Goal: Task Accomplishment & Management: Use online tool/utility

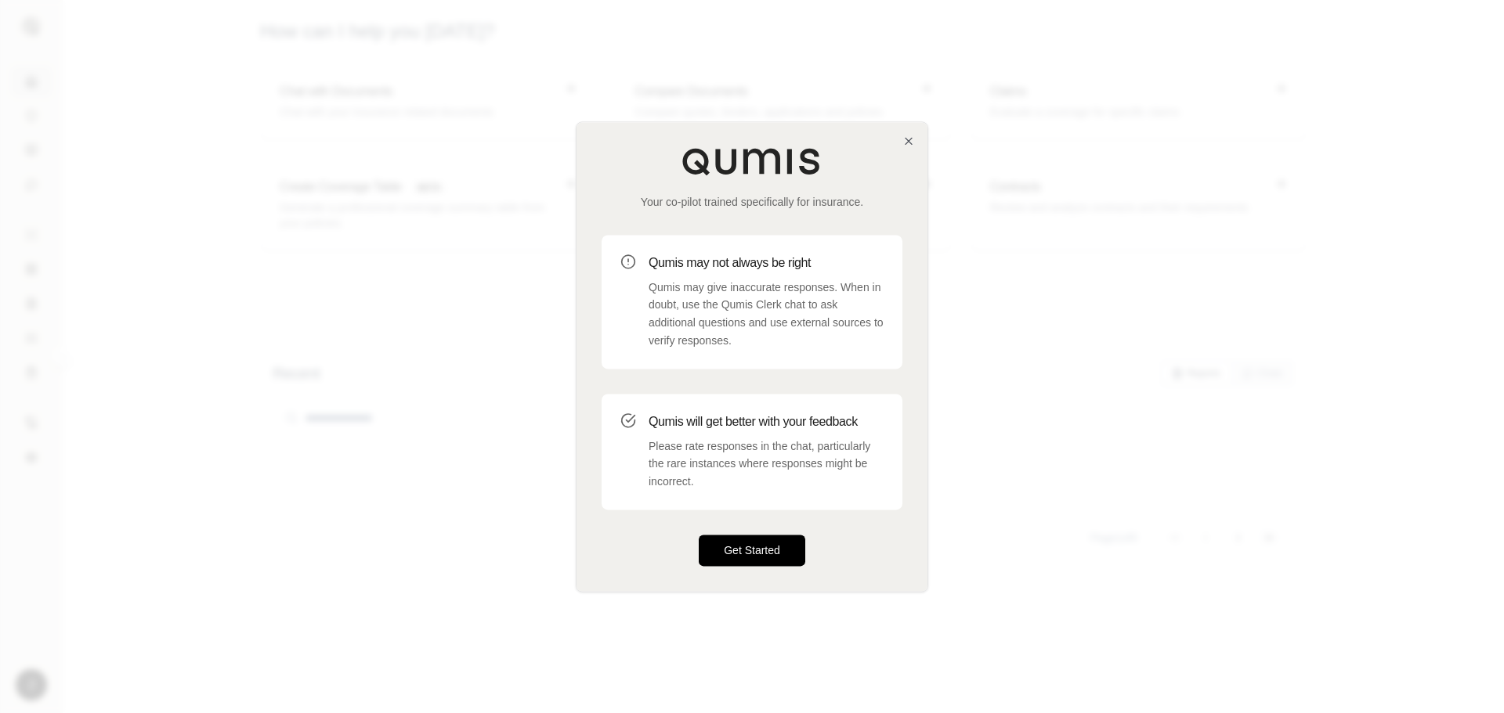
click at [748, 559] on button "Get Started" at bounding box center [752, 550] width 107 height 31
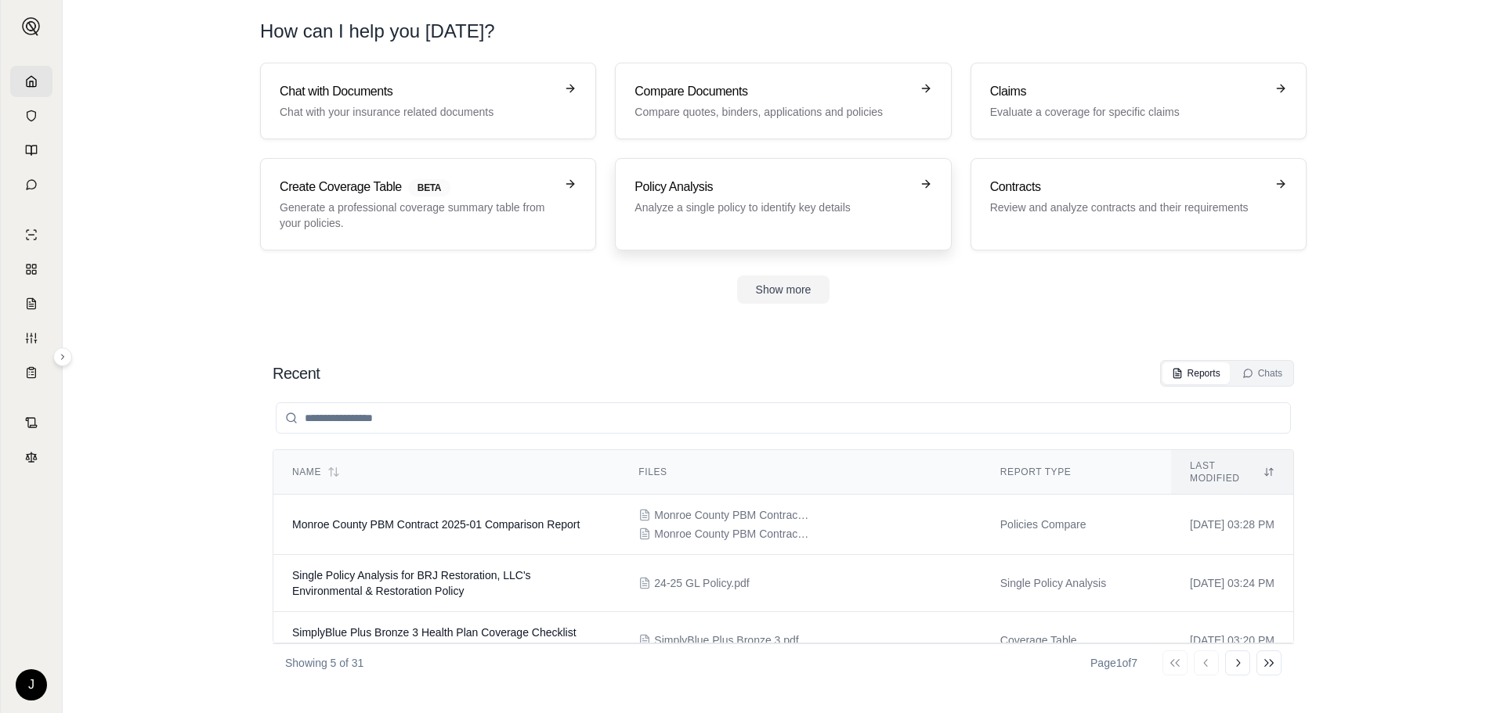
click at [796, 218] on div "Policy Analysis Analyze a single policy to identify key details" at bounding box center [782, 204] width 297 height 53
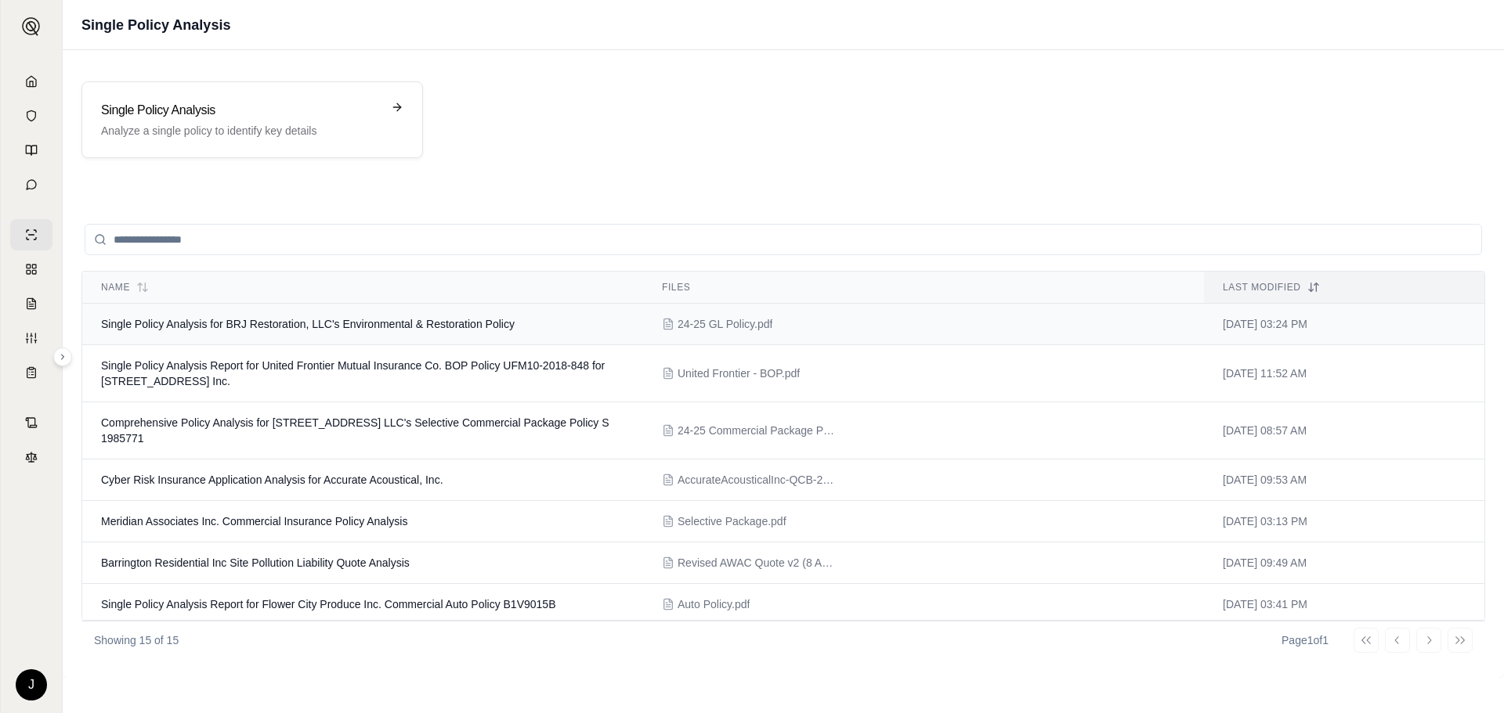
click at [550, 327] on td "Single Policy Analysis for BRJ Restoration, LLC's Environmental & Restoration P…" at bounding box center [362, 325] width 561 height 42
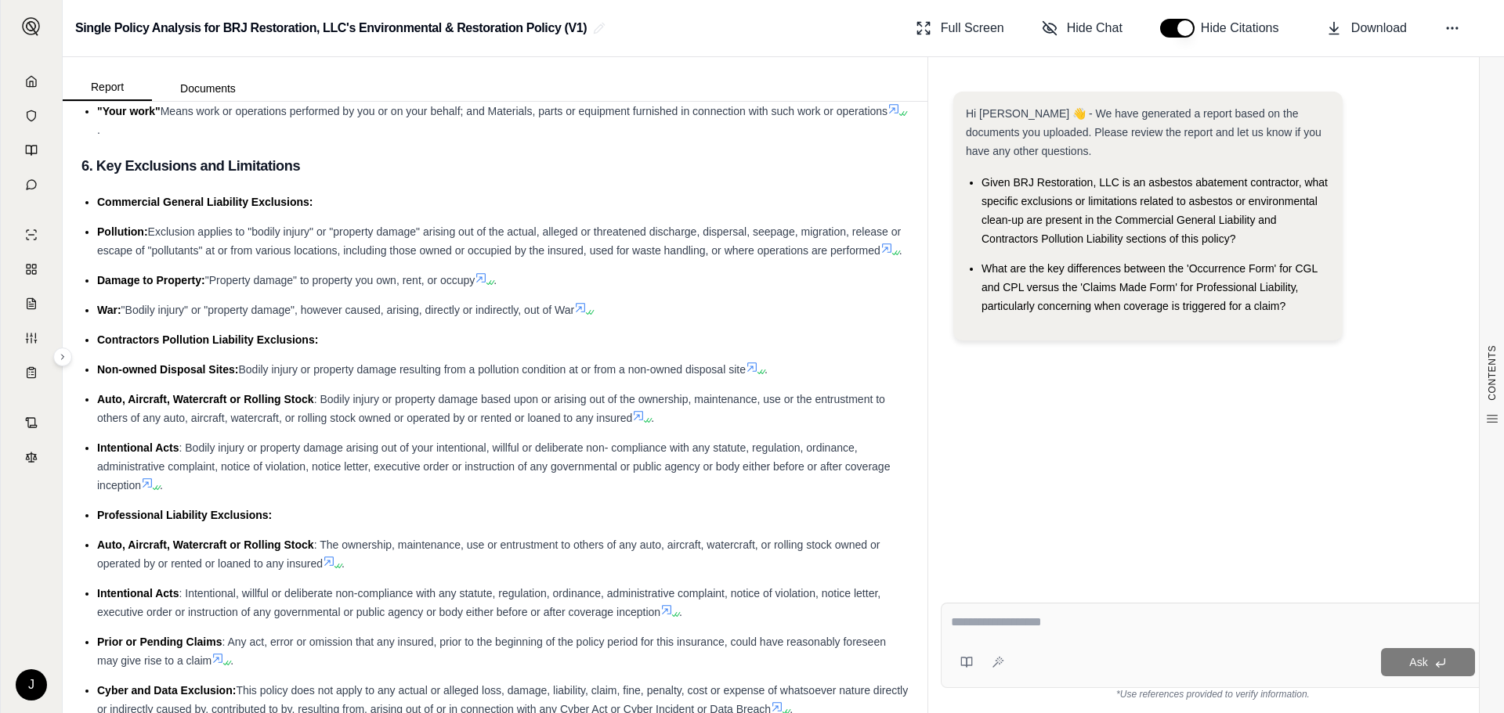
scroll to position [1331, 0]
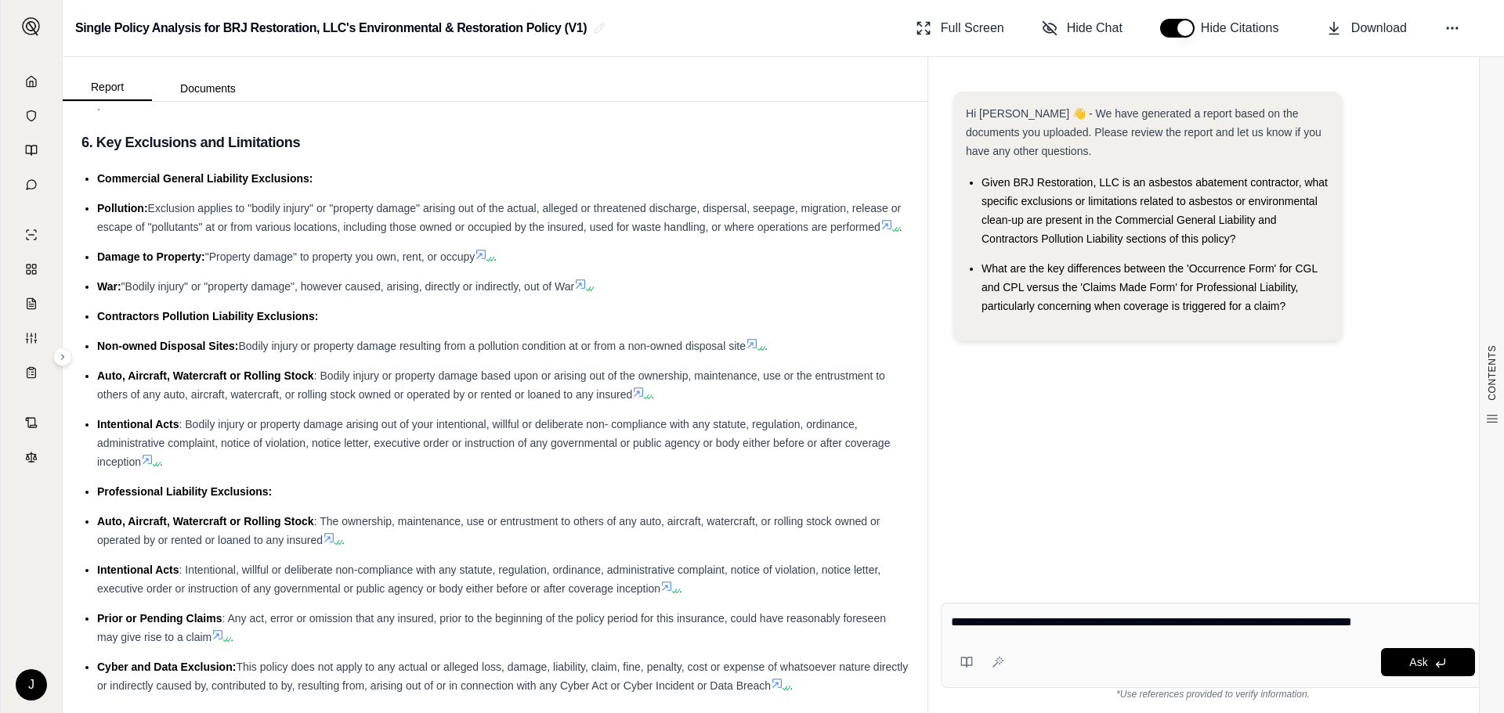
type textarea "**********"
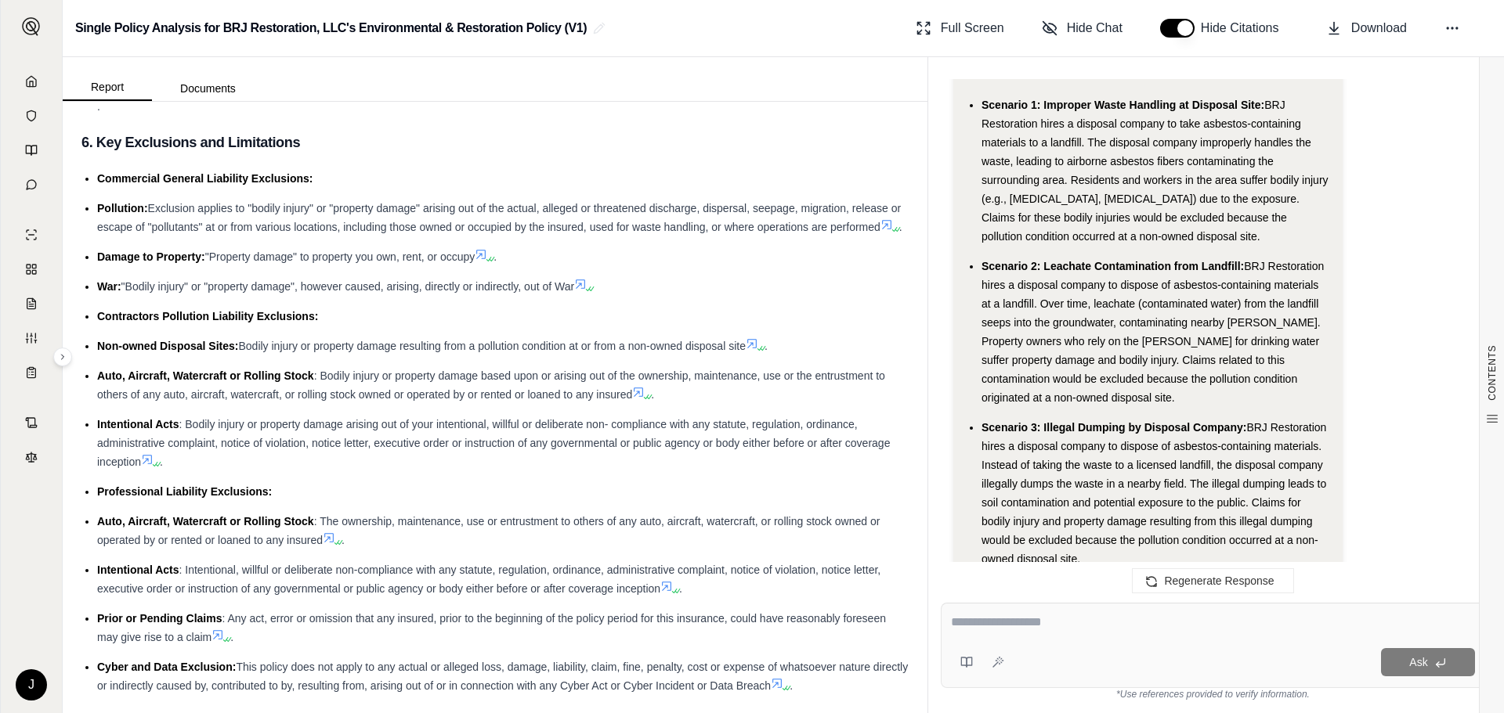
scroll to position [1359, 0]
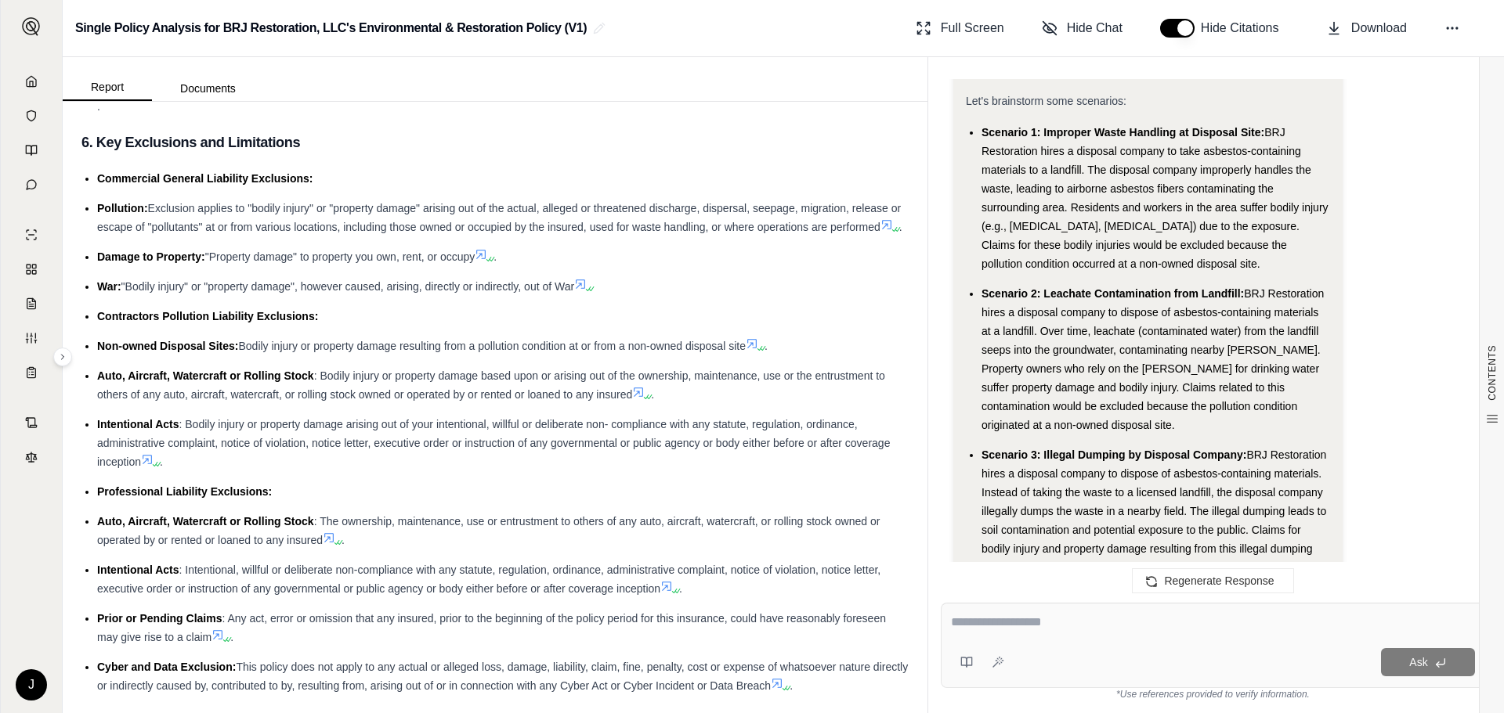
click at [1163, 256] on span "BRJ Restoration hires a disposal company to take asbestos-containing materials …" at bounding box center [1154, 198] width 347 height 144
